Goal: Find specific page/section: Find specific page/section

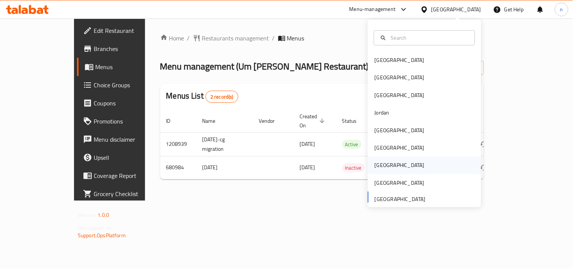
click at [375, 167] on div "[GEOGRAPHIC_DATA]" at bounding box center [400, 165] width 50 height 8
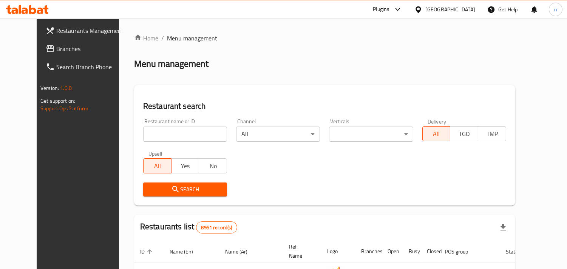
click at [56, 51] on span "Branches" at bounding box center [90, 48] width 69 height 9
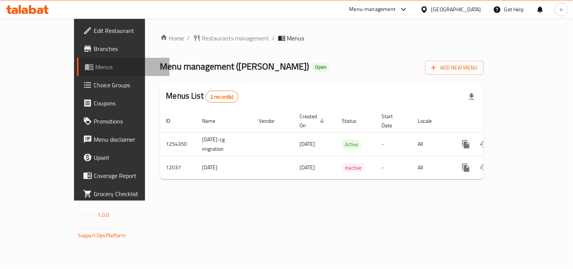
click at [95, 65] on span "Menus" at bounding box center [129, 66] width 68 height 9
click at [428, 9] on icon at bounding box center [424, 10] width 8 height 8
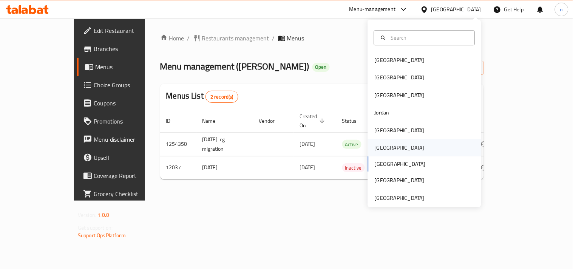
click at [376, 150] on div "[GEOGRAPHIC_DATA]" at bounding box center [400, 148] width 50 height 8
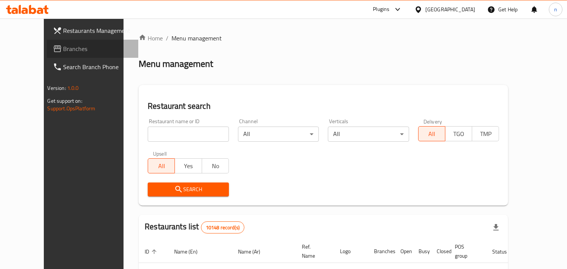
click at [63, 48] on span "Branches" at bounding box center [97, 48] width 69 height 9
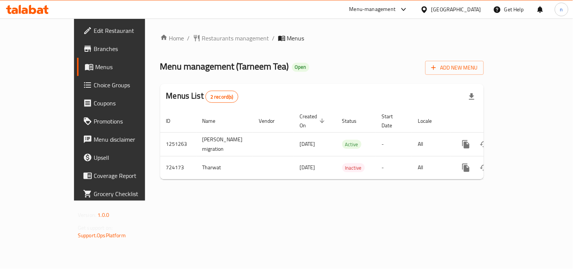
click at [427, 8] on icon at bounding box center [424, 9] width 5 height 6
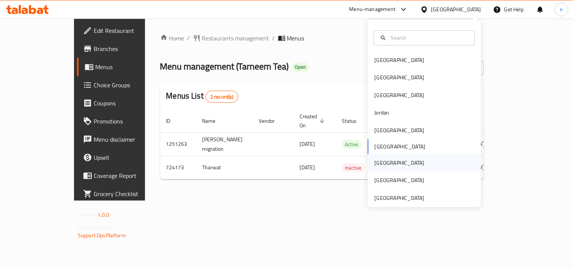
click at [378, 159] on div "[GEOGRAPHIC_DATA]" at bounding box center [400, 163] width 50 height 8
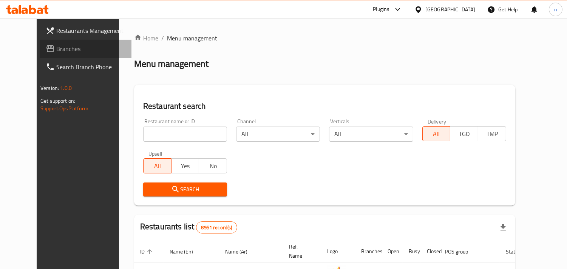
click at [56, 51] on span "Branches" at bounding box center [90, 48] width 69 height 9
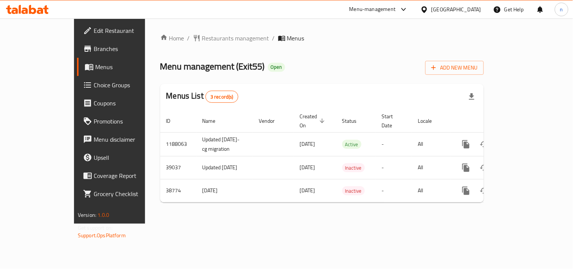
click at [431, 5] on div at bounding box center [425, 9] width 11 height 8
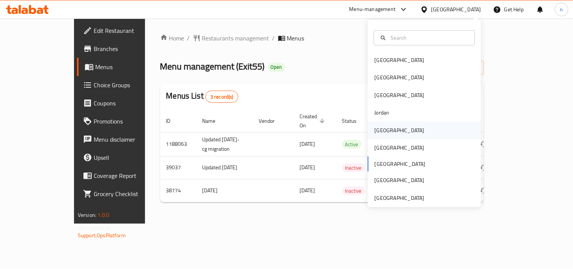
click at [384, 129] on div "[GEOGRAPHIC_DATA]" at bounding box center [400, 130] width 62 height 17
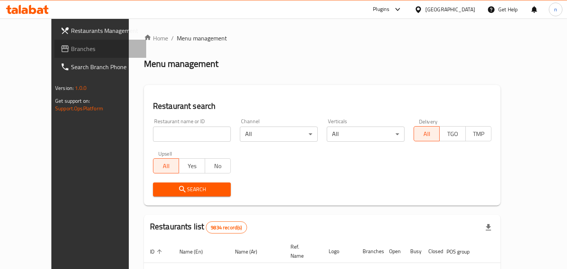
click at [71, 48] on span "Branches" at bounding box center [105, 48] width 69 height 9
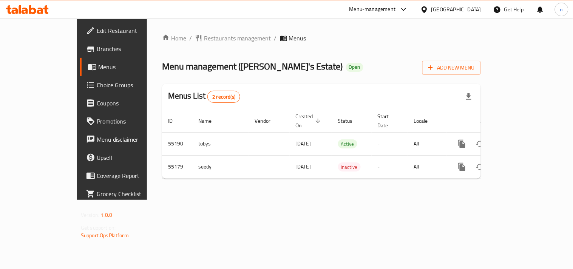
click at [431, 5] on div at bounding box center [425, 9] width 11 height 8
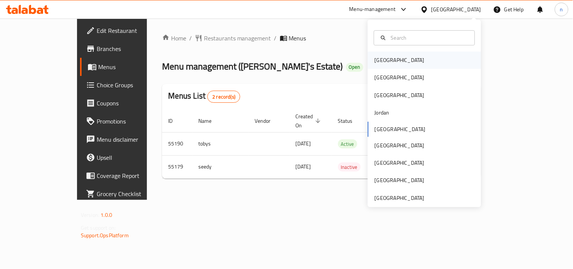
click at [395, 61] on div "[GEOGRAPHIC_DATA]" at bounding box center [424, 59] width 113 height 17
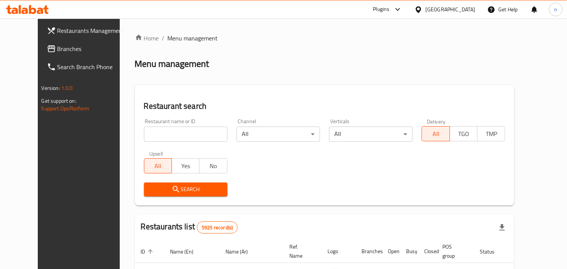
click at [421, 9] on icon at bounding box center [417, 9] width 5 height 6
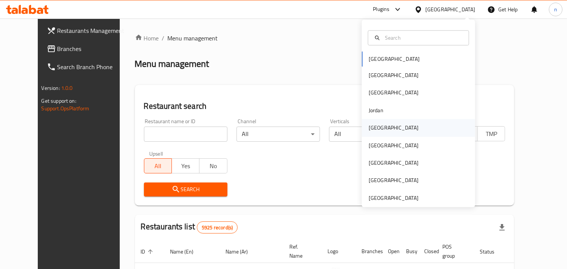
click at [377, 127] on div "[GEOGRAPHIC_DATA]" at bounding box center [394, 128] width 50 height 8
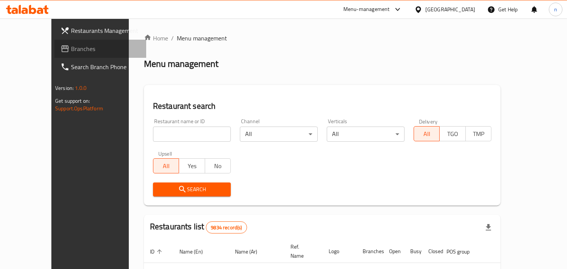
click at [71, 47] on span "Branches" at bounding box center [105, 48] width 69 height 9
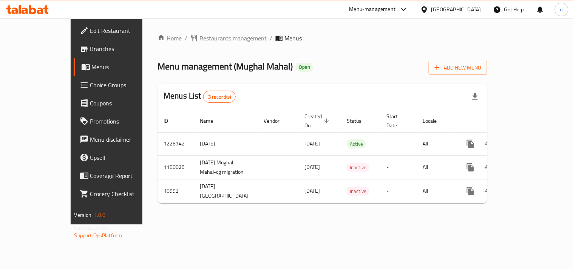
click at [428, 8] on icon at bounding box center [424, 10] width 8 height 8
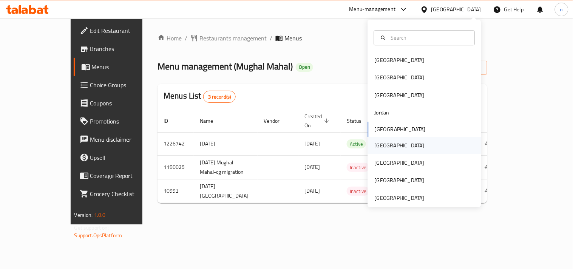
click at [381, 149] on div "[GEOGRAPHIC_DATA]" at bounding box center [400, 145] width 50 height 8
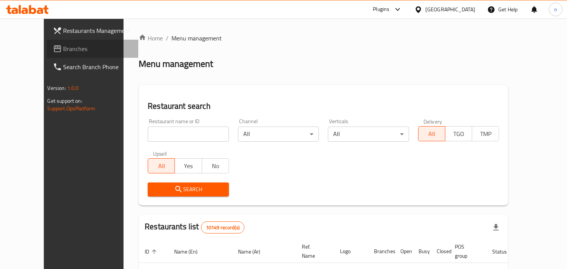
click at [51, 54] on link "Branches" at bounding box center [93, 49] width 92 height 18
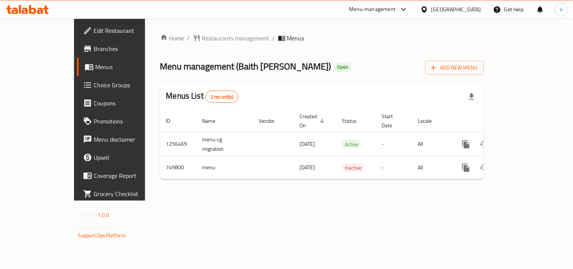
click at [427, 8] on icon at bounding box center [424, 9] width 5 height 6
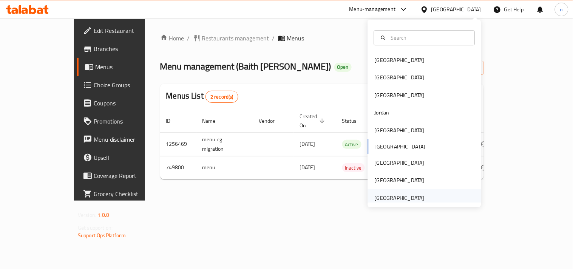
click at [384, 202] on div "[GEOGRAPHIC_DATA]" at bounding box center [400, 198] width 50 height 8
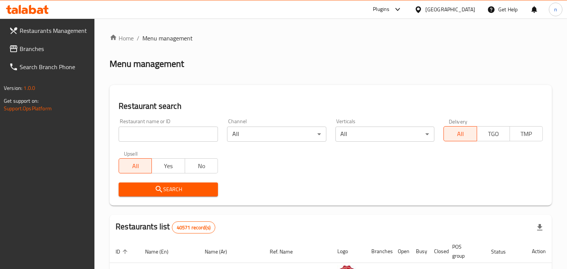
click at [43, 47] on span "Branches" at bounding box center [54, 48] width 69 height 9
click at [44, 51] on span "Branches" at bounding box center [54, 48] width 69 height 9
click at [59, 47] on span "Branches" at bounding box center [54, 48] width 69 height 9
click at [41, 55] on link "Branches" at bounding box center [49, 49] width 92 height 18
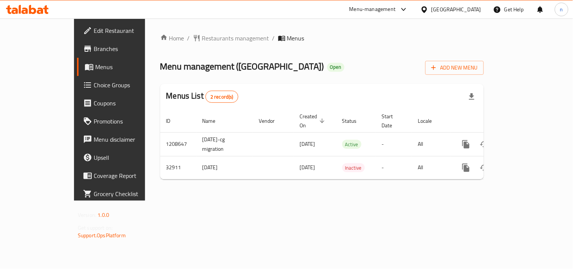
click at [428, 9] on icon at bounding box center [424, 10] width 8 height 8
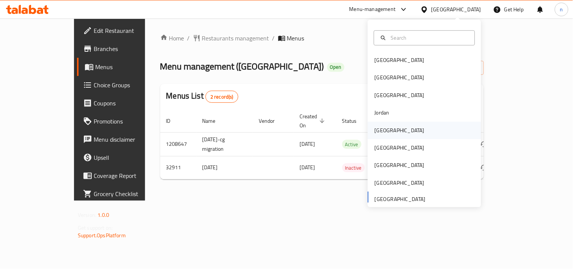
drag, startPoint x: 378, startPoint y: 129, endPoint x: 367, endPoint y: 129, distance: 10.6
click at [369, 129] on div "[GEOGRAPHIC_DATA]" at bounding box center [400, 130] width 62 height 17
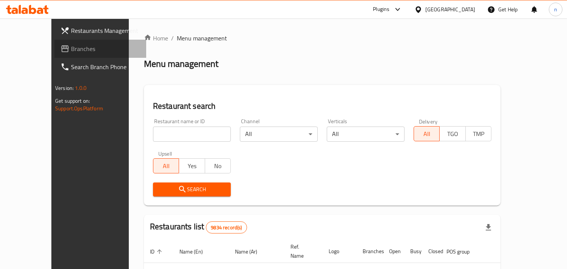
click at [71, 48] on span "Branches" at bounding box center [105, 48] width 69 height 9
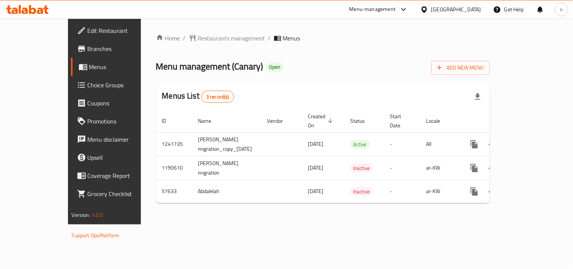
click at [428, 8] on icon at bounding box center [424, 10] width 8 height 8
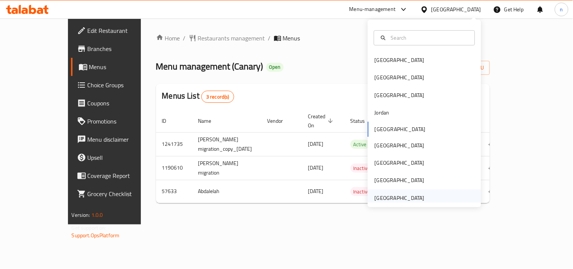
click at [397, 199] on div "United Arab Emirates" at bounding box center [400, 198] width 50 height 8
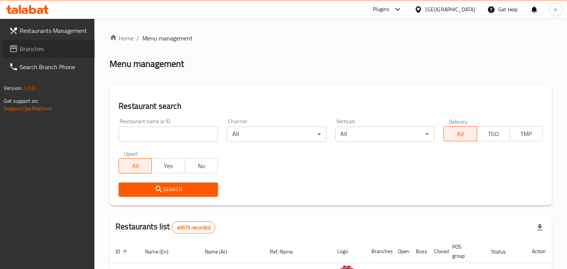
click at [55, 43] on link "Branches" at bounding box center [49, 49] width 92 height 18
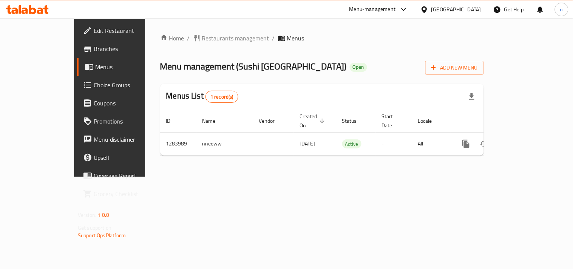
click at [431, 10] on div at bounding box center [425, 9] width 11 height 8
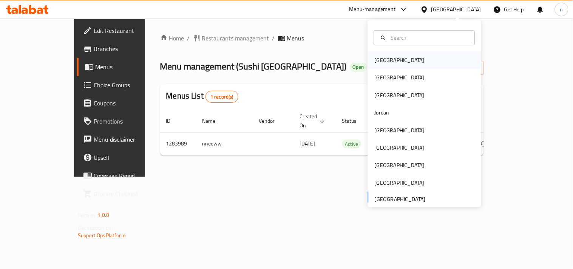
click at [385, 63] on div "[GEOGRAPHIC_DATA]" at bounding box center [400, 60] width 50 height 8
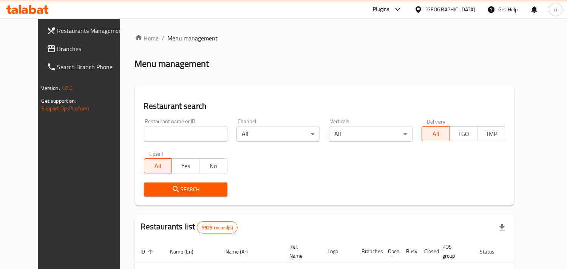
click at [421, 11] on icon at bounding box center [417, 9] width 5 height 6
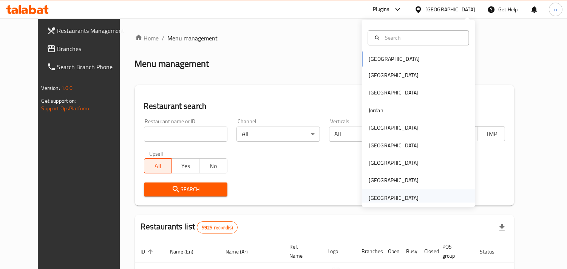
click at [378, 198] on div "[GEOGRAPHIC_DATA]" at bounding box center [394, 198] width 50 height 8
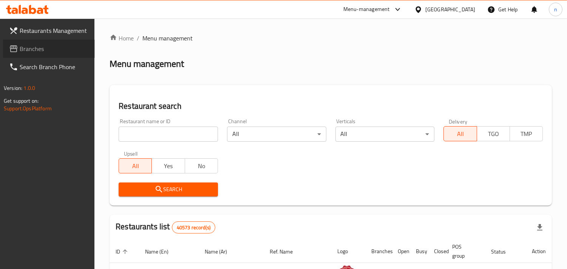
click at [57, 52] on span "Branches" at bounding box center [54, 48] width 69 height 9
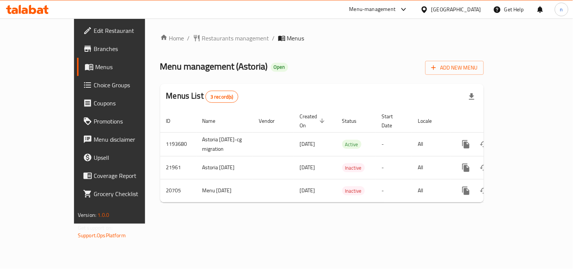
click at [433, 5] on div "[GEOGRAPHIC_DATA]" at bounding box center [456, 9] width 50 height 8
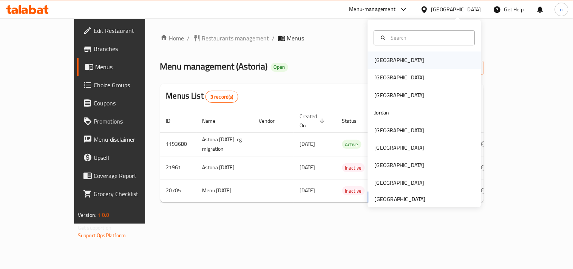
click at [386, 65] on div "[GEOGRAPHIC_DATA]" at bounding box center [400, 59] width 62 height 17
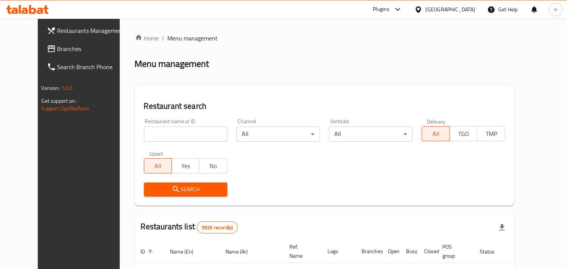
click at [449, 14] on div "[GEOGRAPHIC_DATA]" at bounding box center [444, 9] width 73 height 18
click at [422, 11] on icon at bounding box center [418, 10] width 8 height 8
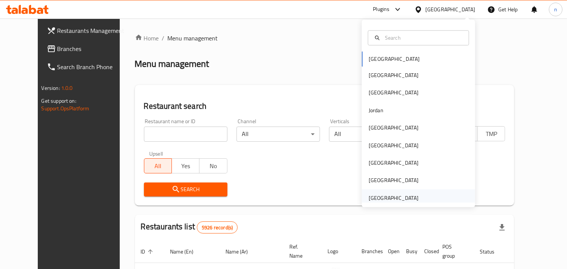
click at [378, 196] on div "[GEOGRAPHIC_DATA]" at bounding box center [394, 198] width 50 height 8
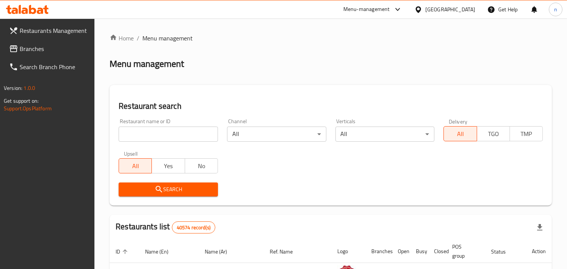
click at [53, 51] on span "Branches" at bounding box center [54, 48] width 69 height 9
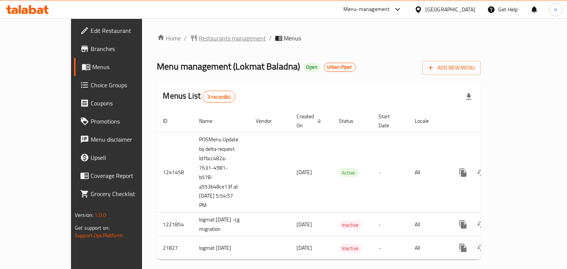
click at [201, 39] on span "Restaurants management" at bounding box center [232, 38] width 67 height 9
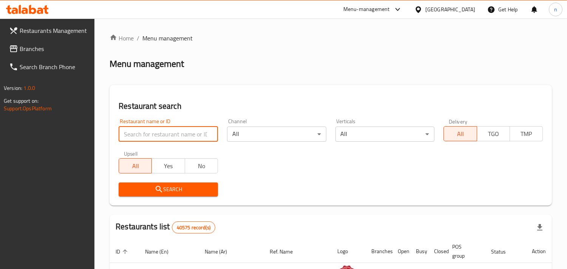
click at [161, 137] on input "search" at bounding box center [168, 134] width 99 height 15
paste input "6965"
type input "6965"
click button "Search" at bounding box center [168, 189] width 99 height 14
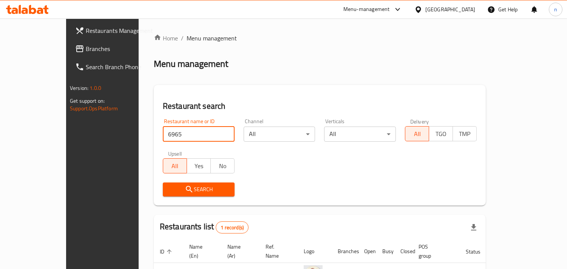
scroll to position [53, 0]
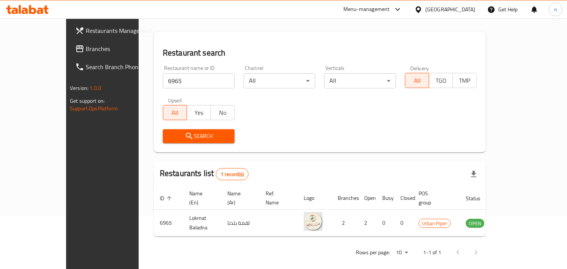
click at [421, 6] on icon at bounding box center [418, 10] width 8 height 8
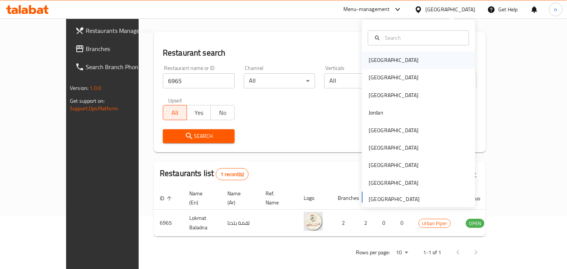
click at [387, 63] on div "[GEOGRAPHIC_DATA]" at bounding box center [418, 59] width 113 height 17
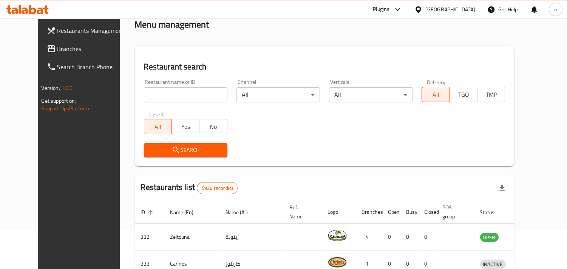
scroll to position [53, 0]
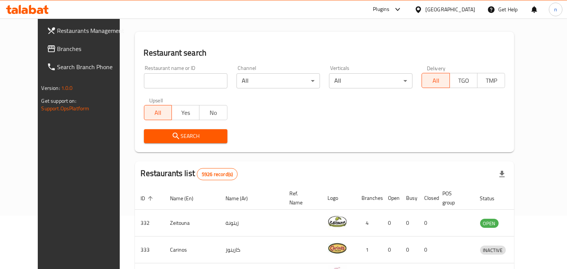
drag, startPoint x: 159, startPoint y: 0, endPoint x: 454, endPoint y: 7, distance: 295.1
click at [425, 7] on div at bounding box center [419, 9] width 11 height 8
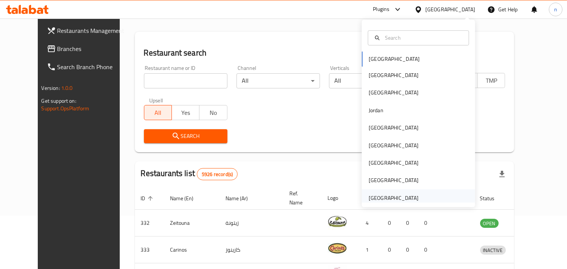
click at [383, 192] on div "[GEOGRAPHIC_DATA]" at bounding box center [394, 197] width 62 height 17
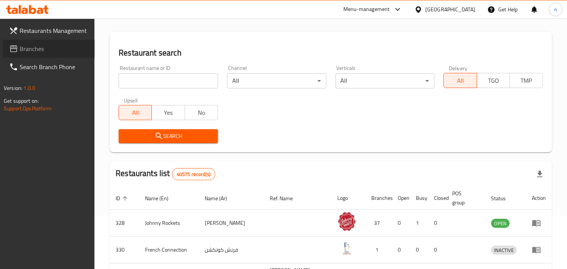
click at [39, 44] on span "Branches" at bounding box center [54, 48] width 69 height 9
